Goal: Information Seeking & Learning: Check status

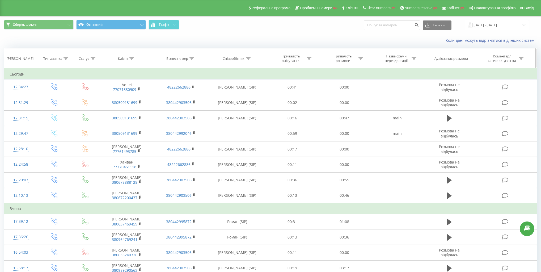
click at [129, 58] on div "Клієнт" at bounding box center [126, 58] width 16 height 5
click at [130, 96] on input "text" at bounding box center [127, 96] width 47 height 9
paste input "[PHONE_NUMBER]"
click at [138, 104] on span "OK" at bounding box center [138, 107] width 15 height 8
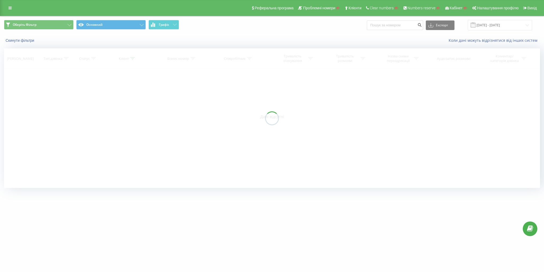
click at [132, 58] on div at bounding box center [272, 118] width 536 height 140
click at [128, 58] on div "Клієнт" at bounding box center [124, 58] width 10 height 5
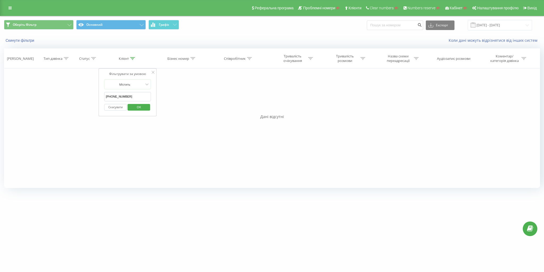
click at [107, 95] on input "[PHONE_NUMBER]" at bounding box center [127, 96] width 47 height 9
type input "380509131699"
click at [139, 105] on span "OK" at bounding box center [139, 107] width 15 height 8
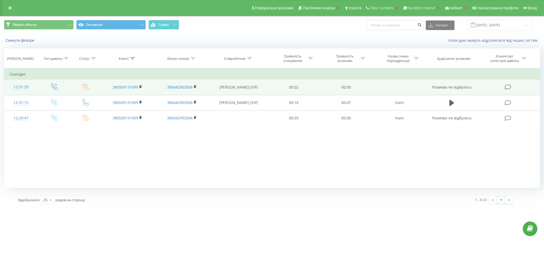
click at [53, 86] on icon at bounding box center [54, 86] width 7 height 7
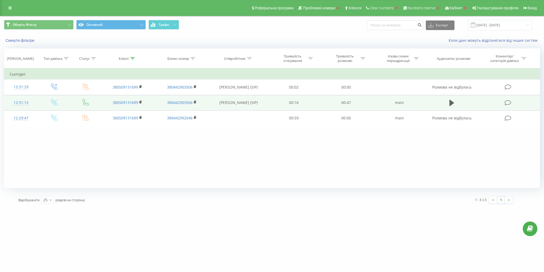
click at [55, 101] on icon at bounding box center [55, 101] width 2 height 2
click at [455, 102] on button at bounding box center [452, 103] width 8 height 8
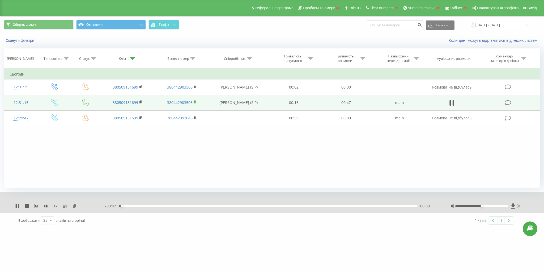
click at [195, 102] on rect at bounding box center [195, 102] width 2 height 2
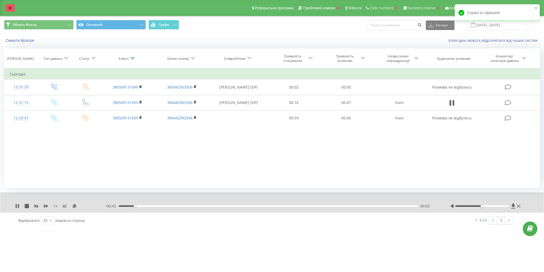
click at [8, 6] on link at bounding box center [10, 7] width 10 height 7
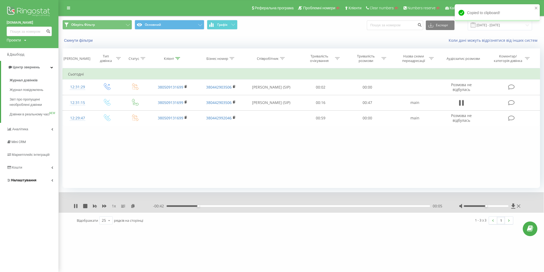
click at [40, 185] on link "Налаштування" at bounding box center [29, 180] width 58 height 13
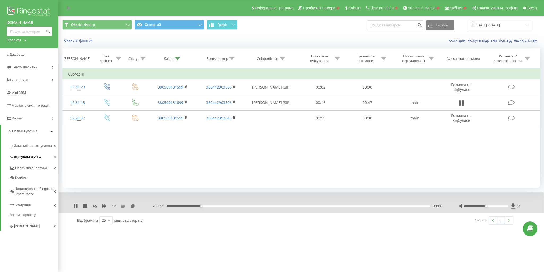
click at [35, 160] on link "Віртуальна АТС" at bounding box center [34, 155] width 49 height 11
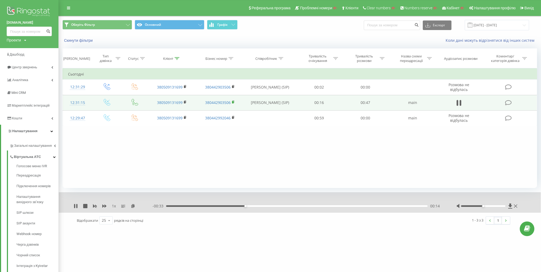
click at [232, 102] on rect at bounding box center [233, 102] width 2 height 2
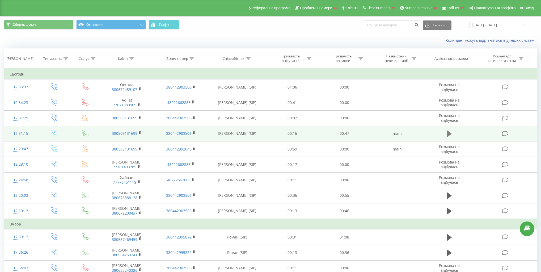
click at [448, 134] on icon at bounding box center [449, 134] width 5 height 6
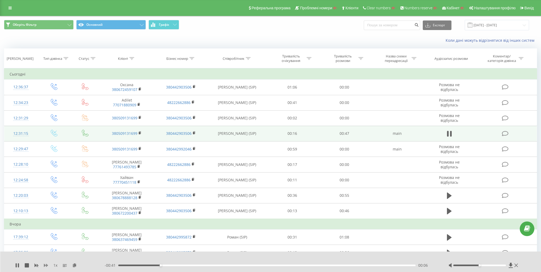
click at [45, 267] on icon at bounding box center [46, 265] width 4 height 4
click at [35, 267] on icon at bounding box center [37, 265] width 4 height 3
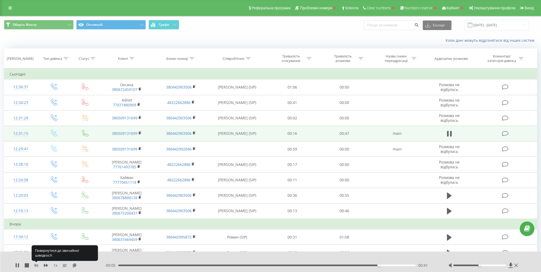
click at [36, 265] on rect at bounding box center [36, 265] width 4 height 4
